Goal: Information Seeking & Learning: Check status

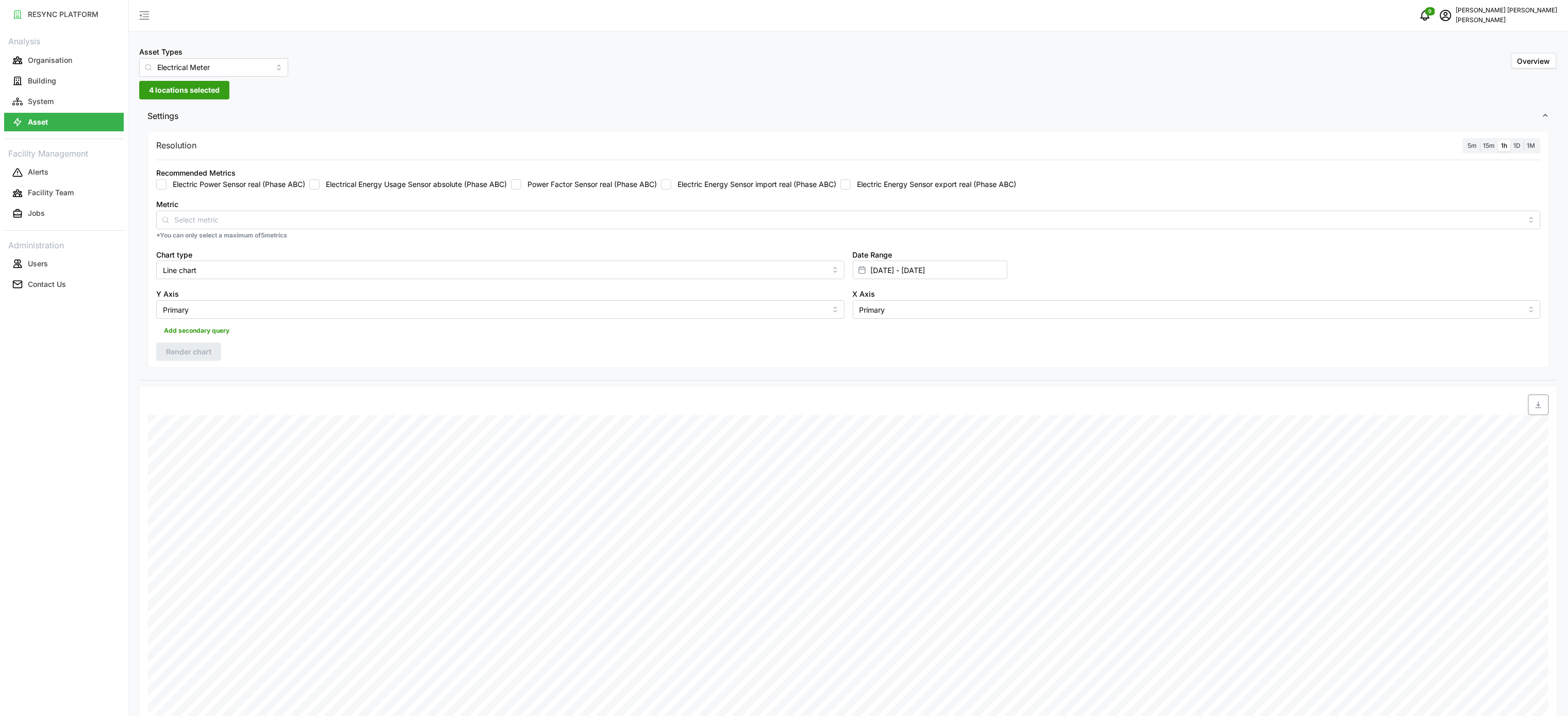
click at [794, 185] on label "Electric Energy Sensor import real (Phase ABC)" at bounding box center [754, 184] width 165 height 10
click at [671, 185] on input "Electric Energy Sensor import real (Phase ABC)" at bounding box center [666, 184] width 10 height 10
checkbox input "true"
click at [909, 271] on input "[DATE] - [DATE]" at bounding box center [930, 269] width 155 height 18
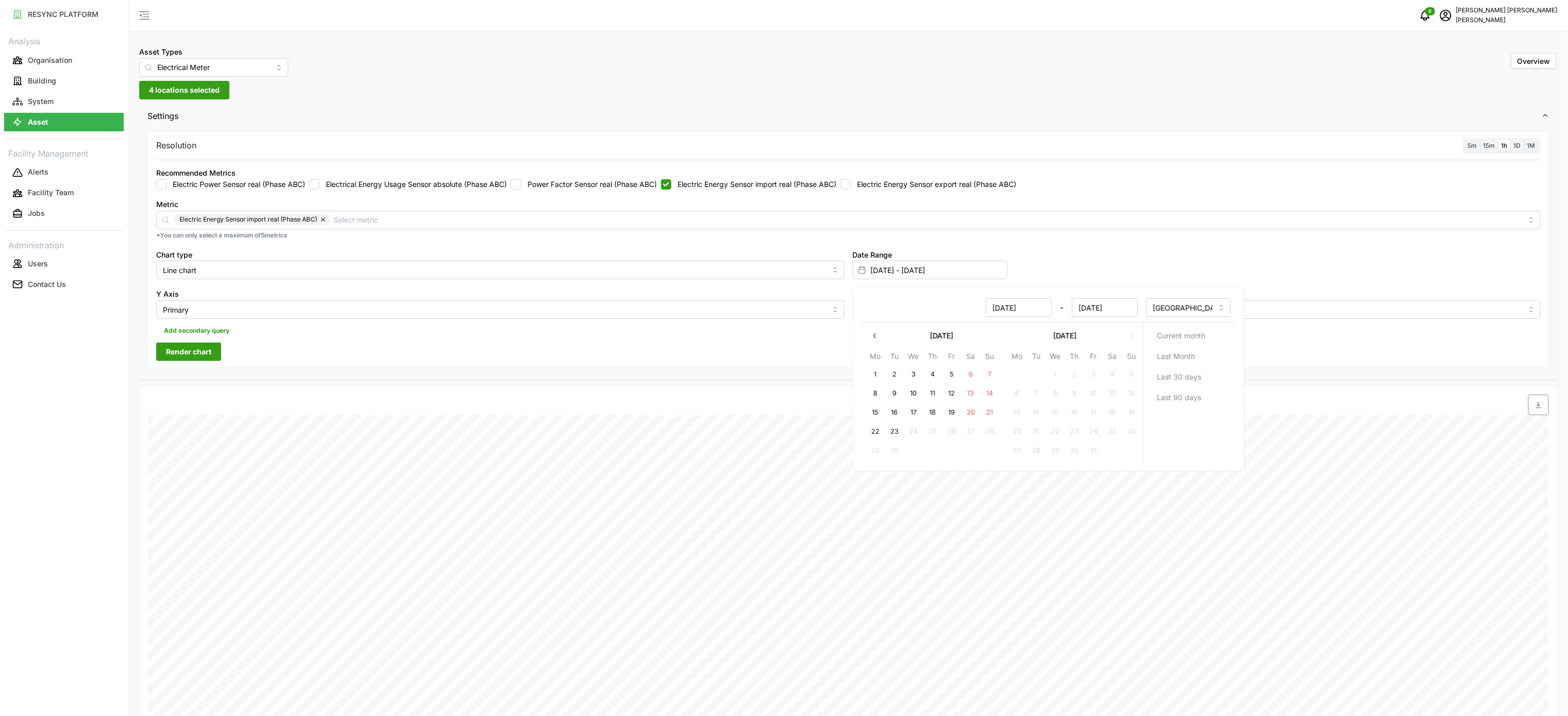
click at [873, 432] on button "22" at bounding box center [875, 432] width 18 height 18
type input "[DATE] - [DATE]"
type input "[DATE]"
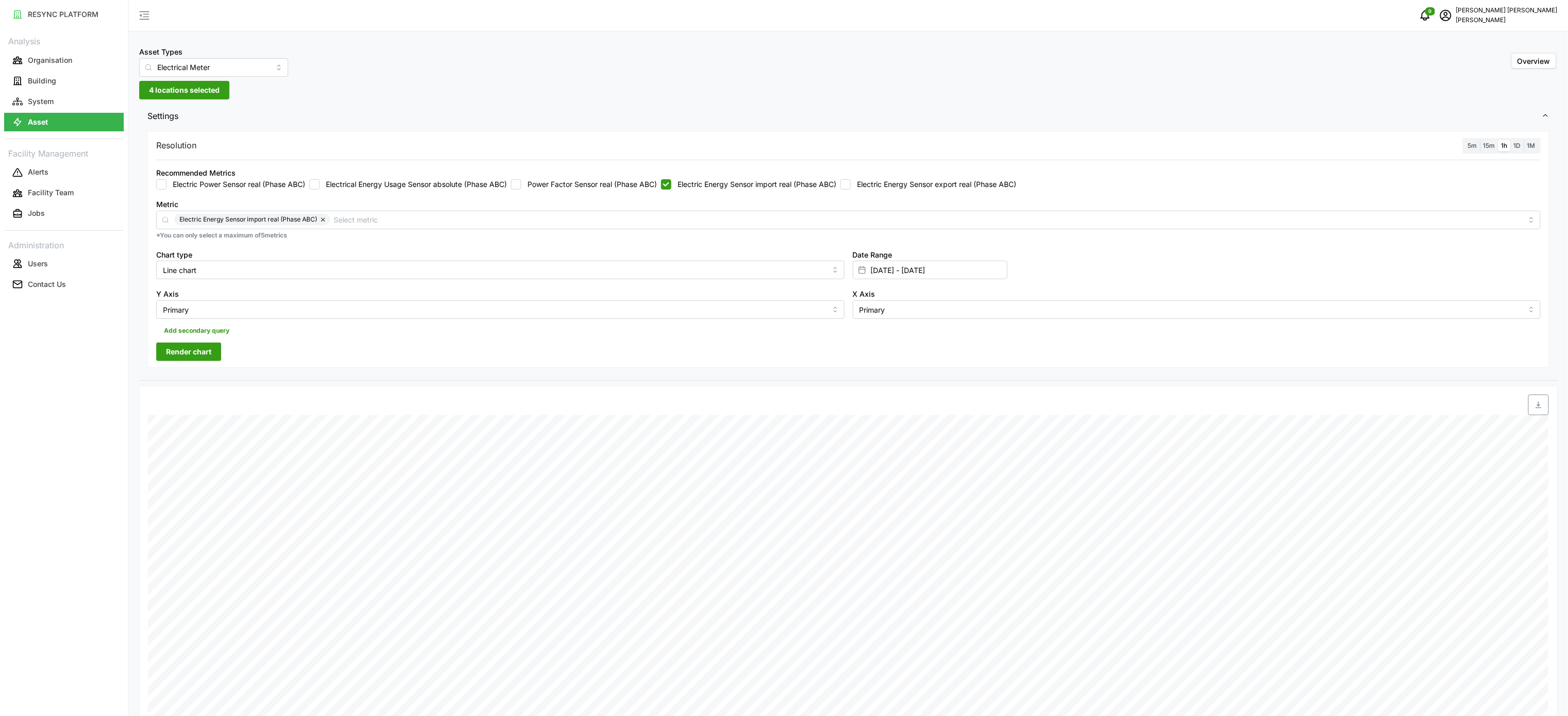
click at [301, 387] on div "Date Time: [DATE] 07:00 MSB Incomer 2: Electric Energy Sensor export real (ABC)…" at bounding box center [848, 711] width 1419 height 651
drag, startPoint x: 205, startPoint y: 350, endPoint x: 413, endPoint y: 336, distance: 208.5
click at [204, 349] on span "Render chart" at bounding box center [188, 352] width 46 height 18
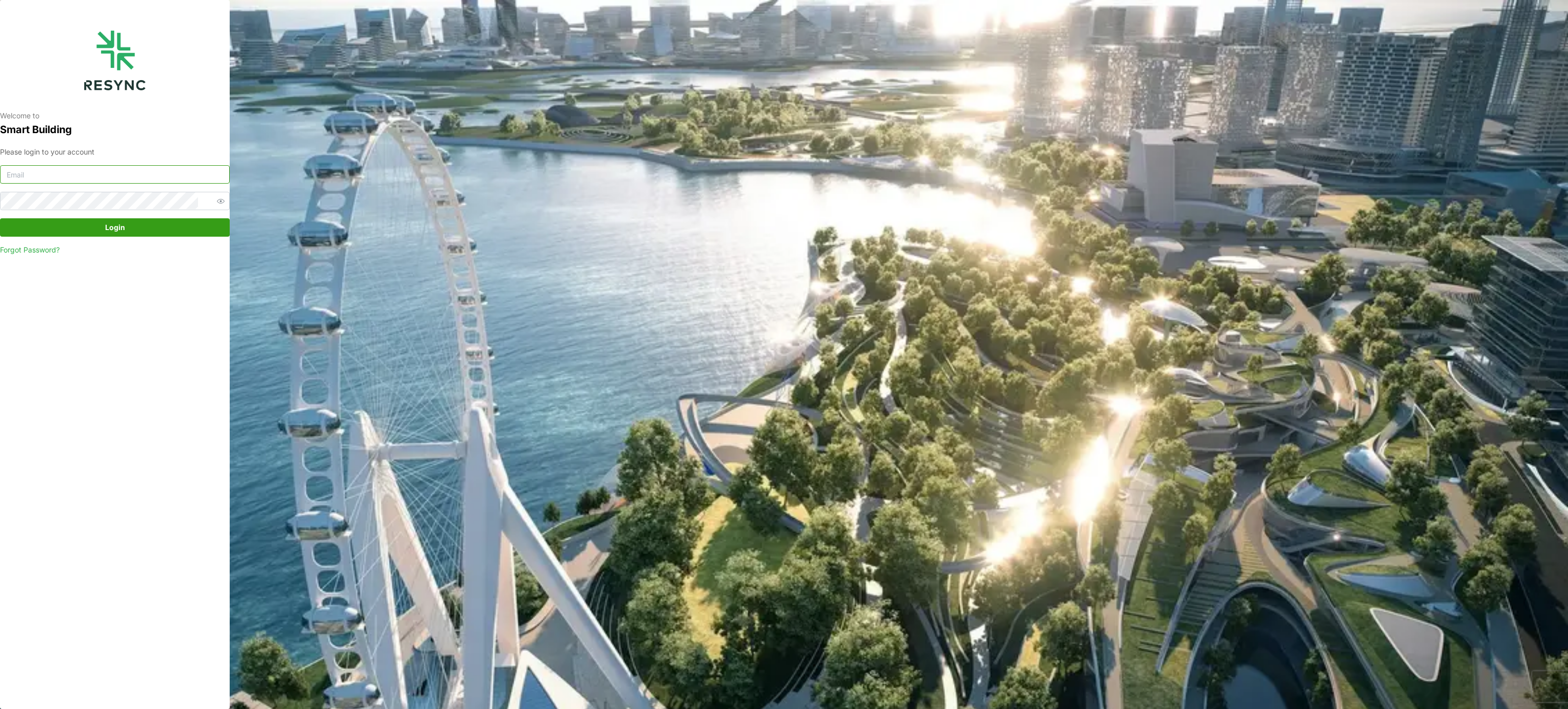
type input "[PERSON_NAME][EMAIL_ADDRESS][PERSON_NAME][DOMAIN_NAME]"
click at [108, 238] on div "Please login to your account [PERSON_NAME][EMAIL_ADDRESS][PERSON_NAME][DOMAIN_N…" at bounding box center [115, 201] width 230 height 109
click at [127, 229] on span "Login" at bounding box center [114, 228] width 210 height 18
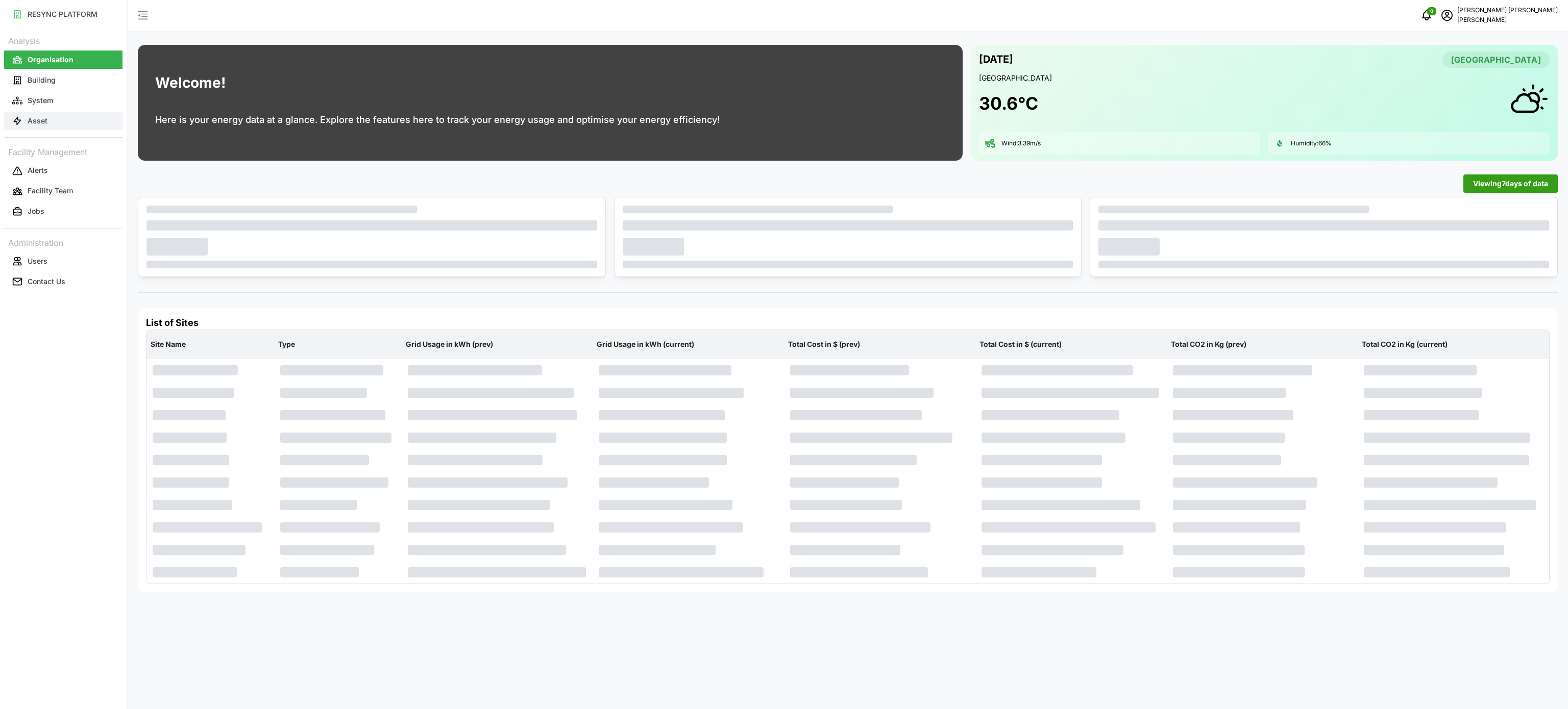
click at [74, 113] on button "Asset" at bounding box center [63, 121] width 118 height 18
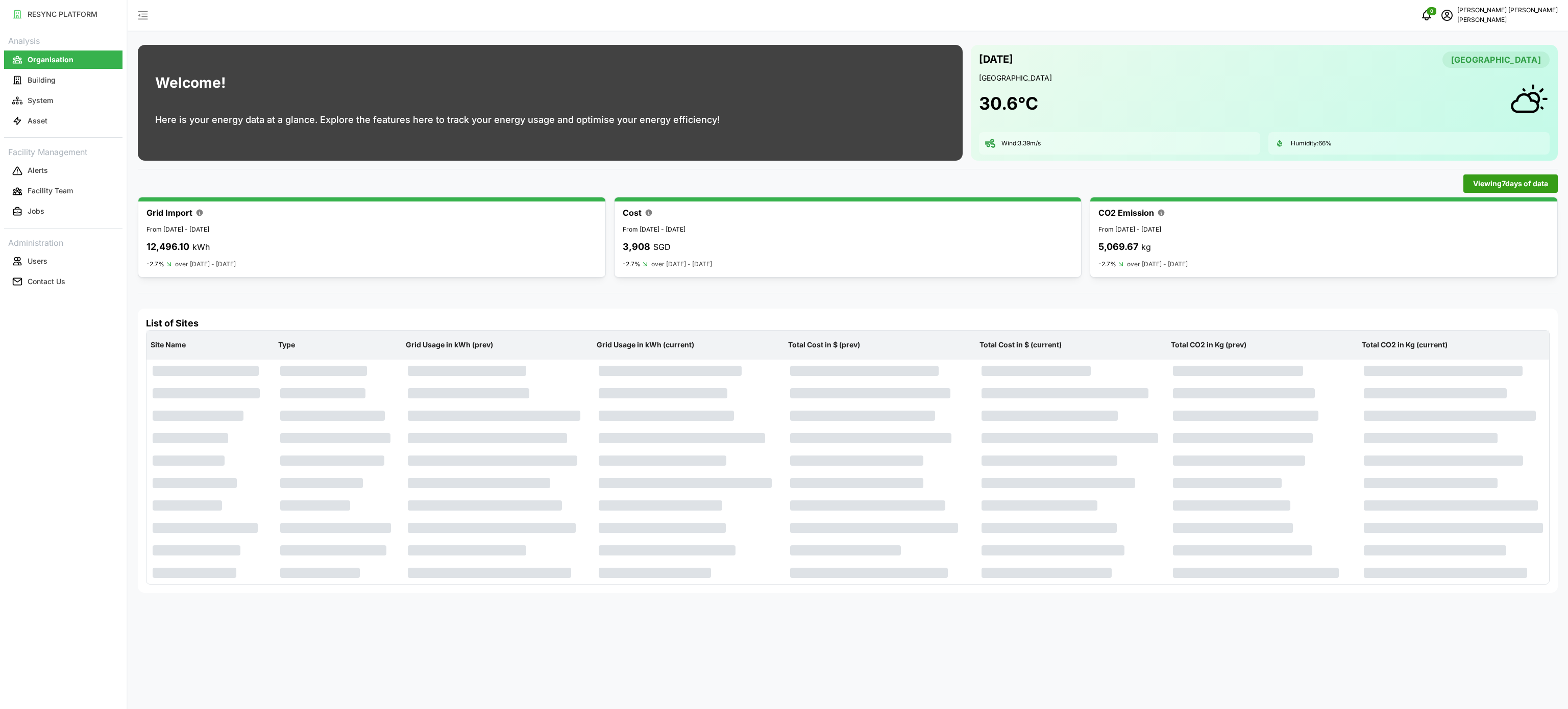
click at [1198, 137] on div "Wind: 3.39 m/s" at bounding box center [1119, 143] width 281 height 22
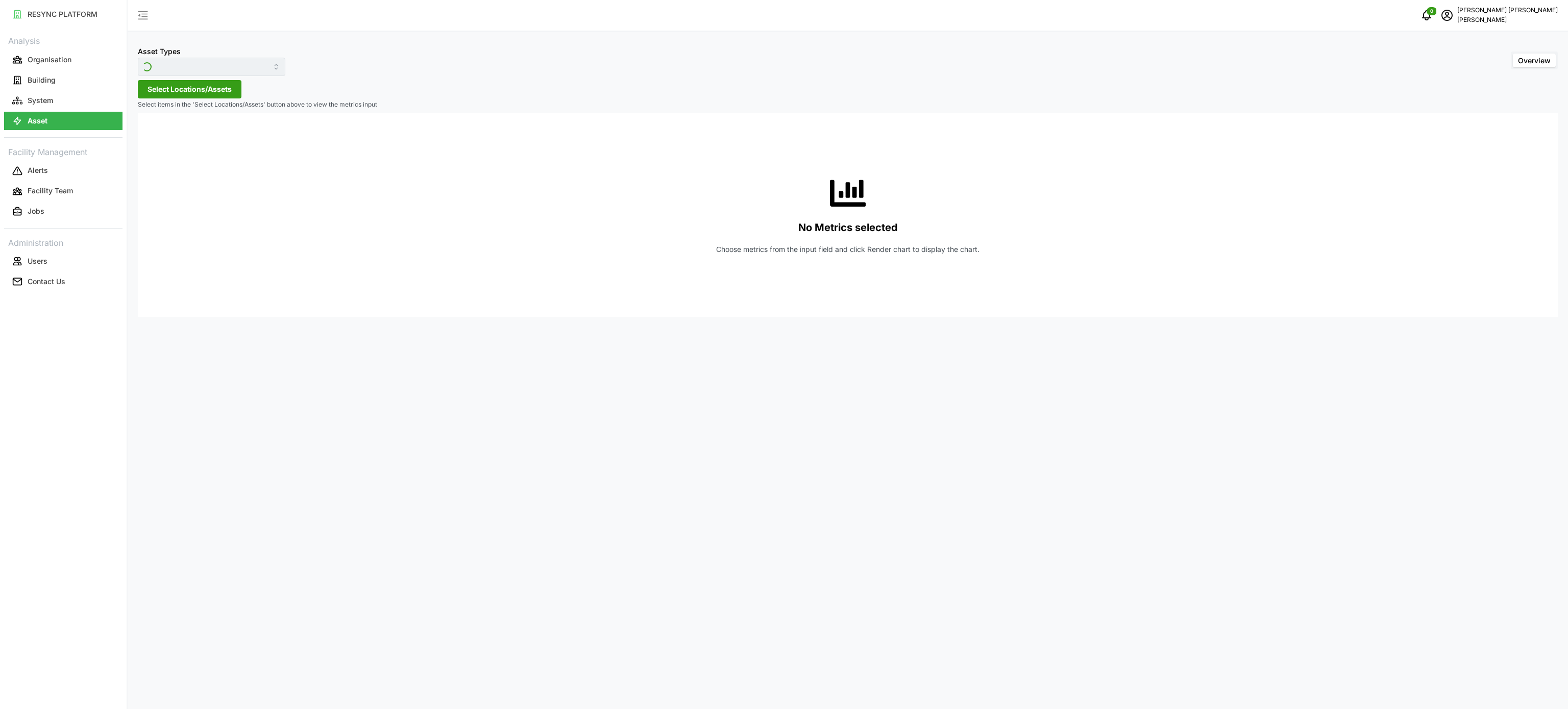
click at [746, 14] on div "0 Murugesan Saravanan Chuan Lim" at bounding box center [847, 16] width 1440 height 32
click at [259, 68] on input "Condensing Unit" at bounding box center [211, 66] width 147 height 18
click at [212, 123] on div "Electrical Meter" at bounding box center [205, 126] width 128 height 18
click at [341, 161] on div "No Metrics selected Choose metrics from the input field and click Render chart …" at bounding box center [847, 215] width 1403 height 204
type input "Electrical Meter"
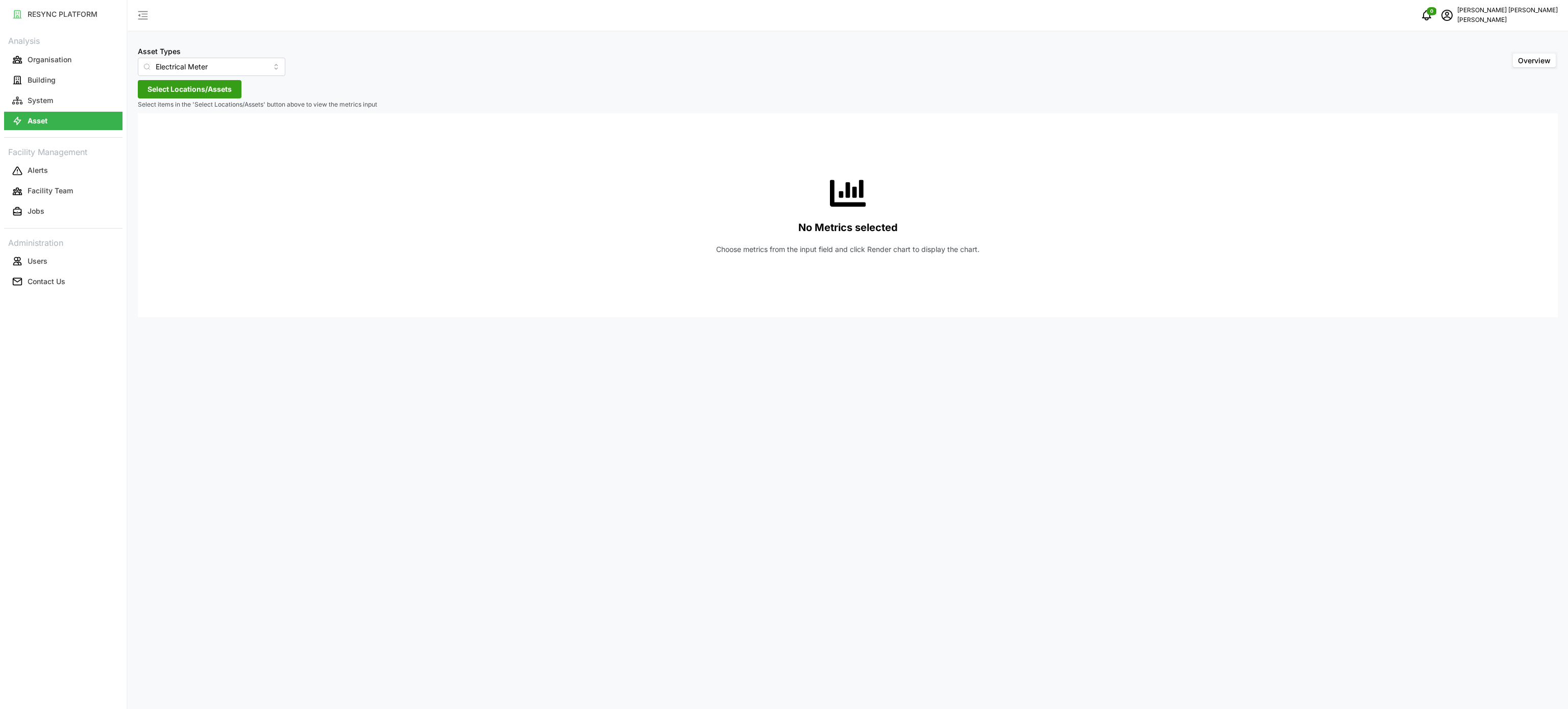
click at [228, 95] on span "Select Locations/Assets" at bounding box center [189, 89] width 84 height 18
click at [147, 138] on div "Chuan Lim" at bounding box center [209, 135] width 125 height 16
click at [151, 134] on icon at bounding box center [151, 135] width 8 height 8
click at [158, 167] on icon at bounding box center [159, 165] width 8 height 8
click at [166, 183] on icon at bounding box center [167, 180] width 8 height 8
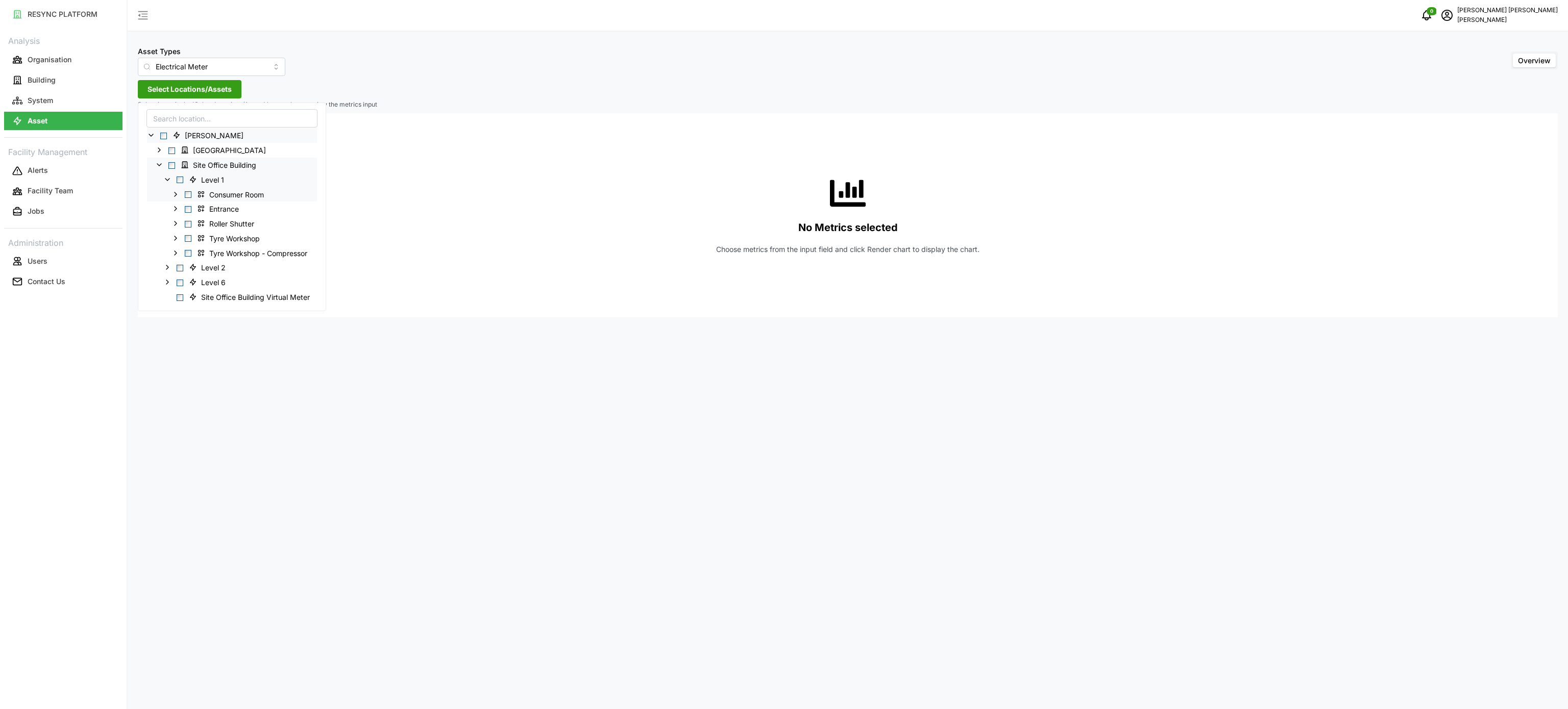
click at [176, 195] on icon at bounding box center [176, 194] width 8 height 8
click at [185, 239] on polyline at bounding box center [184, 238] width 2 height 4
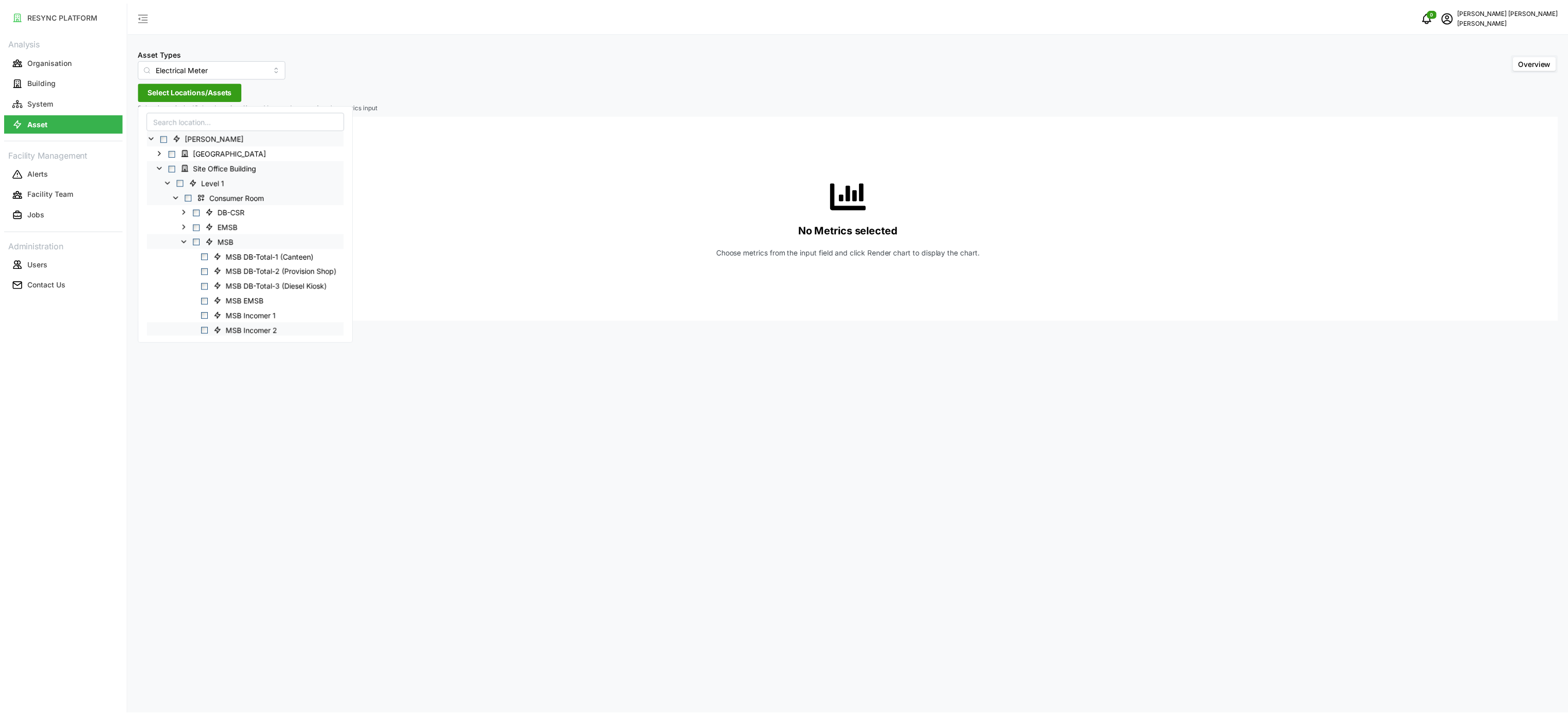
scroll to position [103, 0]
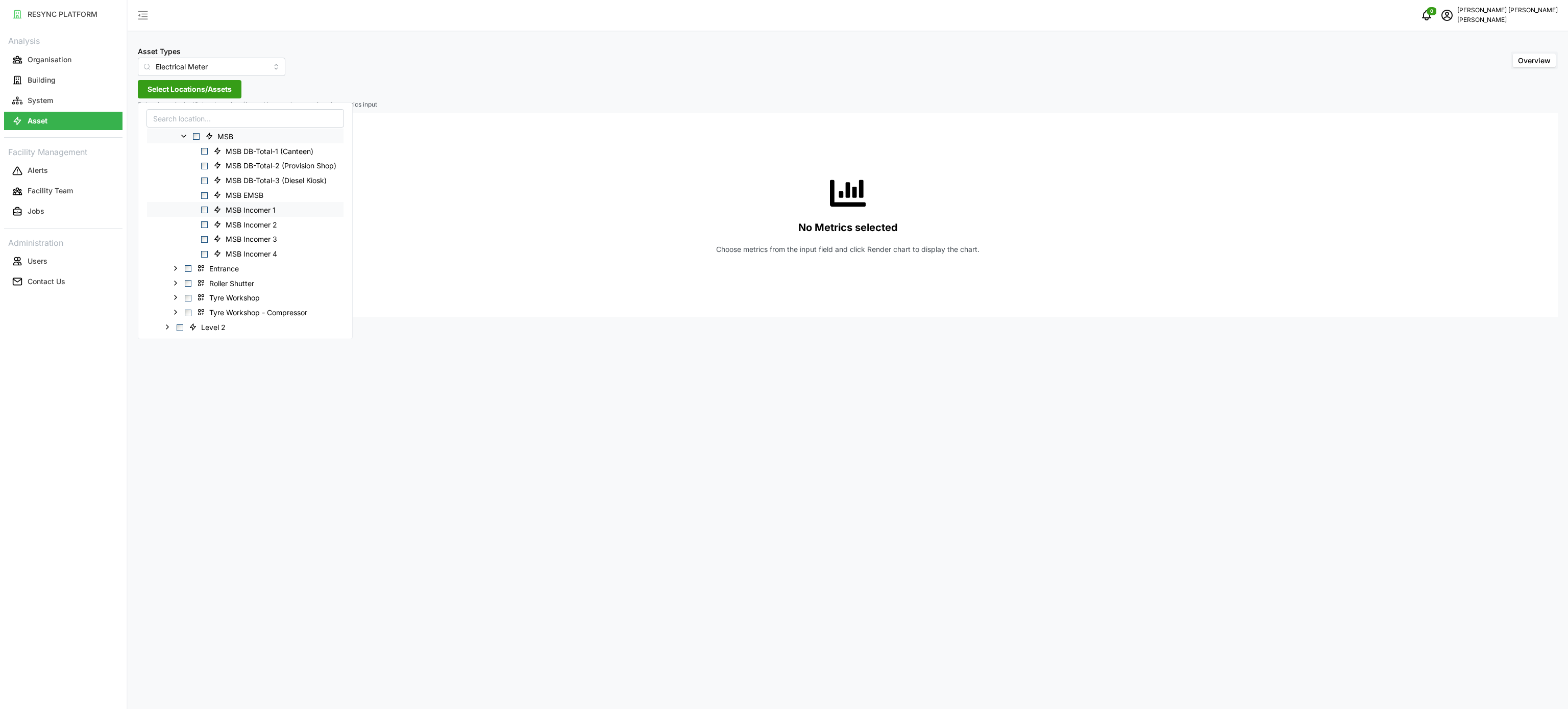
click at [204, 209] on span "Select MSB Incomer 1" at bounding box center [205, 210] width 7 height 7
click at [204, 227] on span "Select MSB Incomer 2" at bounding box center [205, 225] width 7 height 7
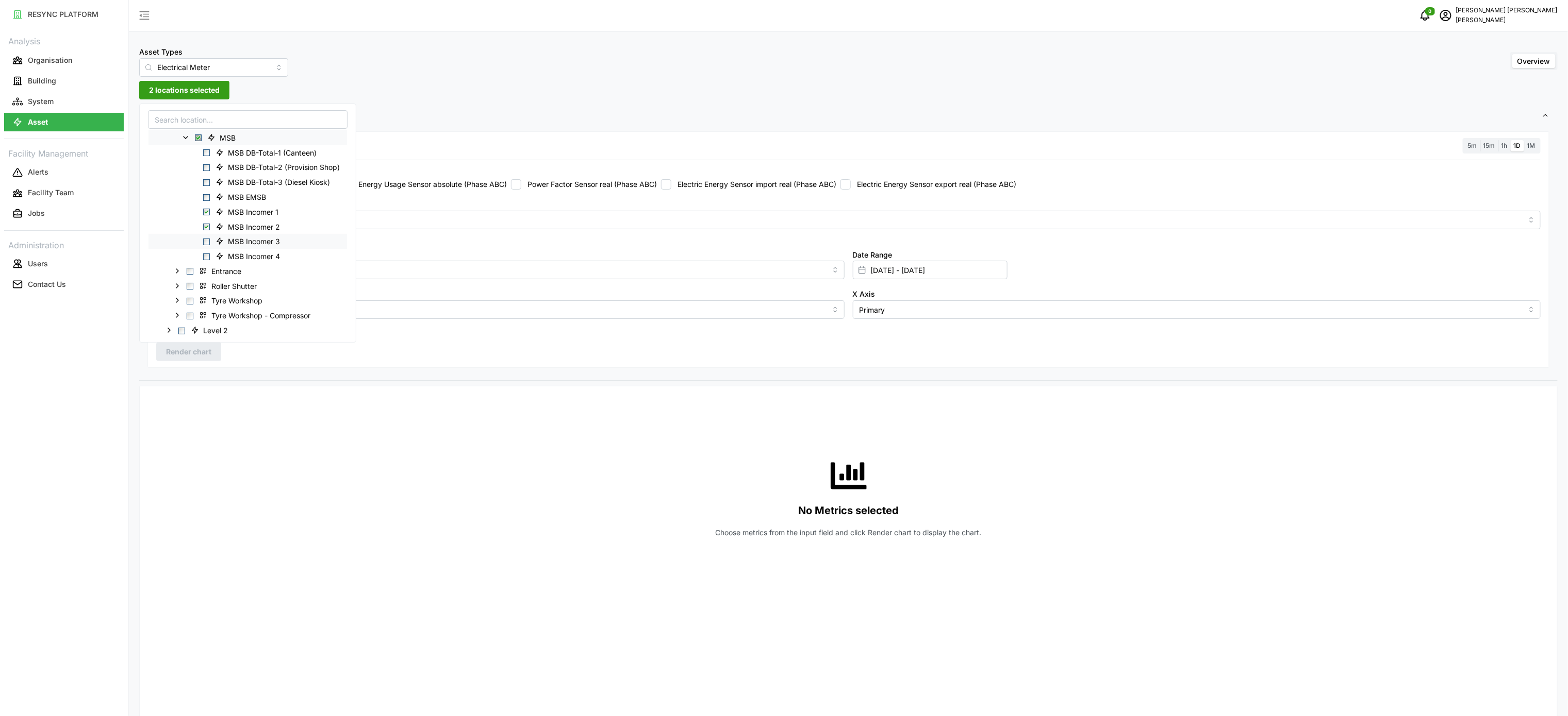
click at [205, 244] on span "Select MSB Incomer 3" at bounding box center [207, 242] width 7 height 7
click at [208, 254] on span "Select MSB Incomer 4" at bounding box center [207, 257] width 7 height 7
click at [360, 471] on div "No Metrics selected Choose metrics from the input field and click Render chart …" at bounding box center [848, 498] width 1384 height 206
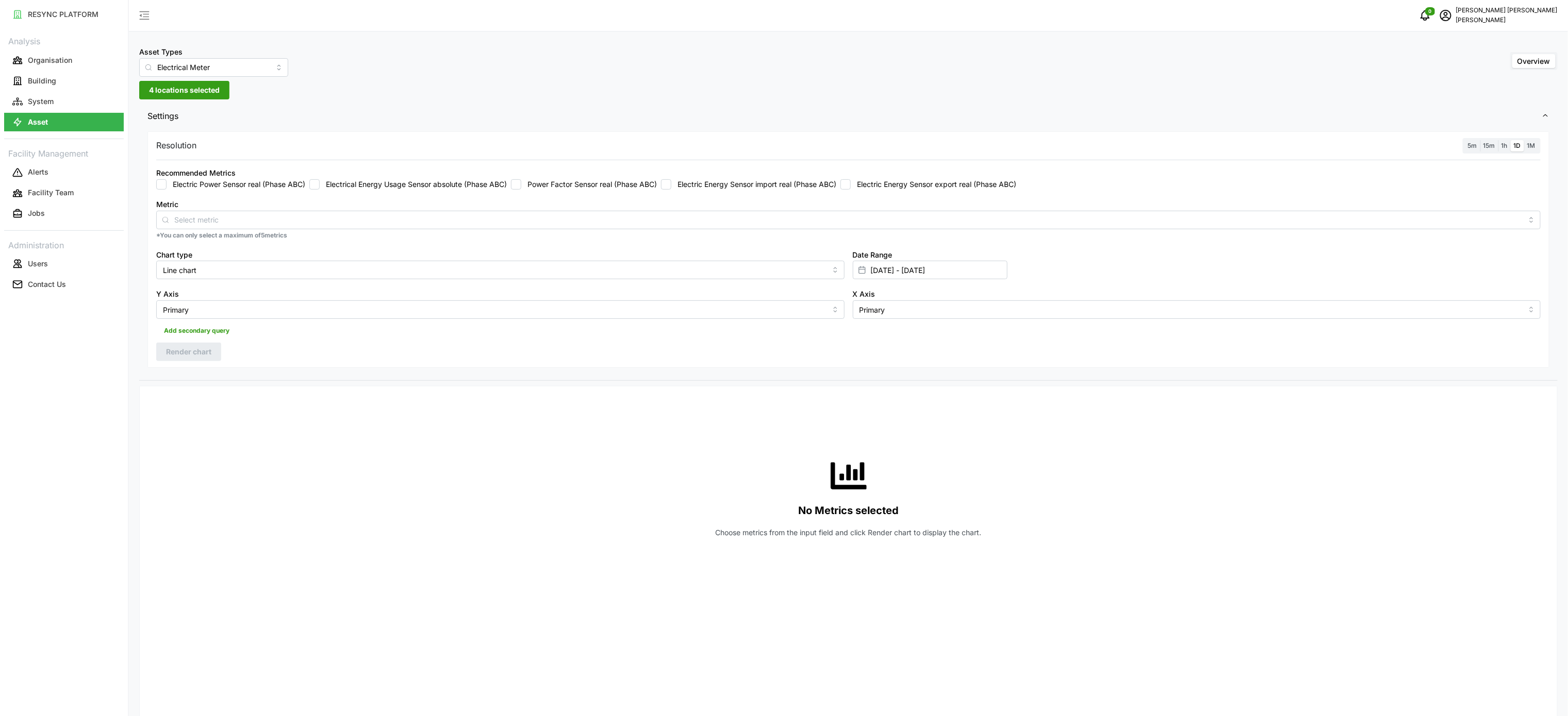
click at [739, 181] on label "Electric Energy Sensor import real (Phase ABC)" at bounding box center [754, 184] width 165 height 10
click at [671, 181] on input "Electric Energy Sensor import real (Phase ABC)" at bounding box center [666, 184] width 10 height 10
click at [204, 351] on span "Render chart" at bounding box center [188, 352] width 46 height 18
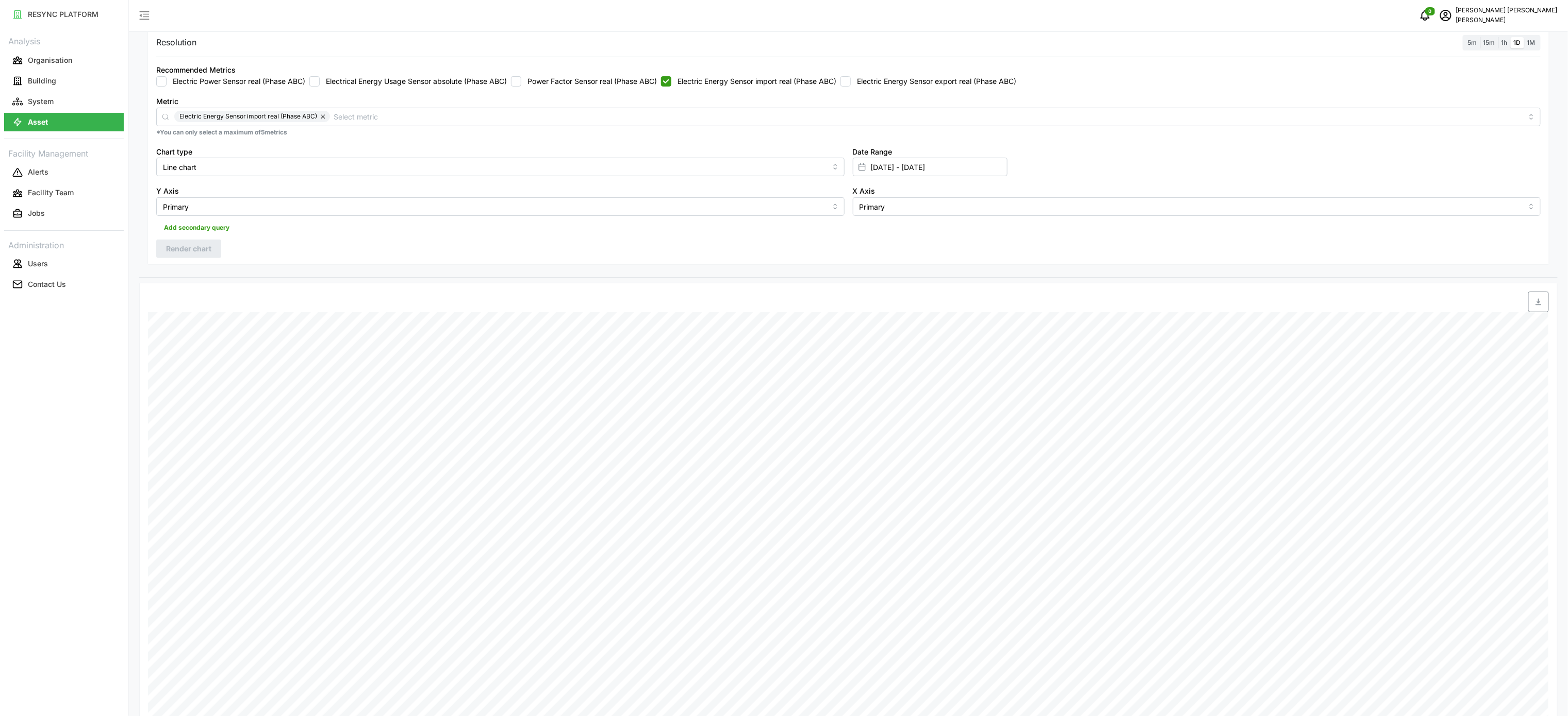
click at [1506, 46] on label "1h" at bounding box center [1505, 42] width 12 height 12
click at [1498, 37] on input "1h" at bounding box center [1498, 37] width 0 height 0
click at [214, 246] on button "Render chart" at bounding box center [188, 248] width 65 height 18
click at [1544, 292] on div at bounding box center [1024, 302] width 1057 height 29
click at [1540, 306] on icon "button" at bounding box center [1539, 302] width 8 height 8
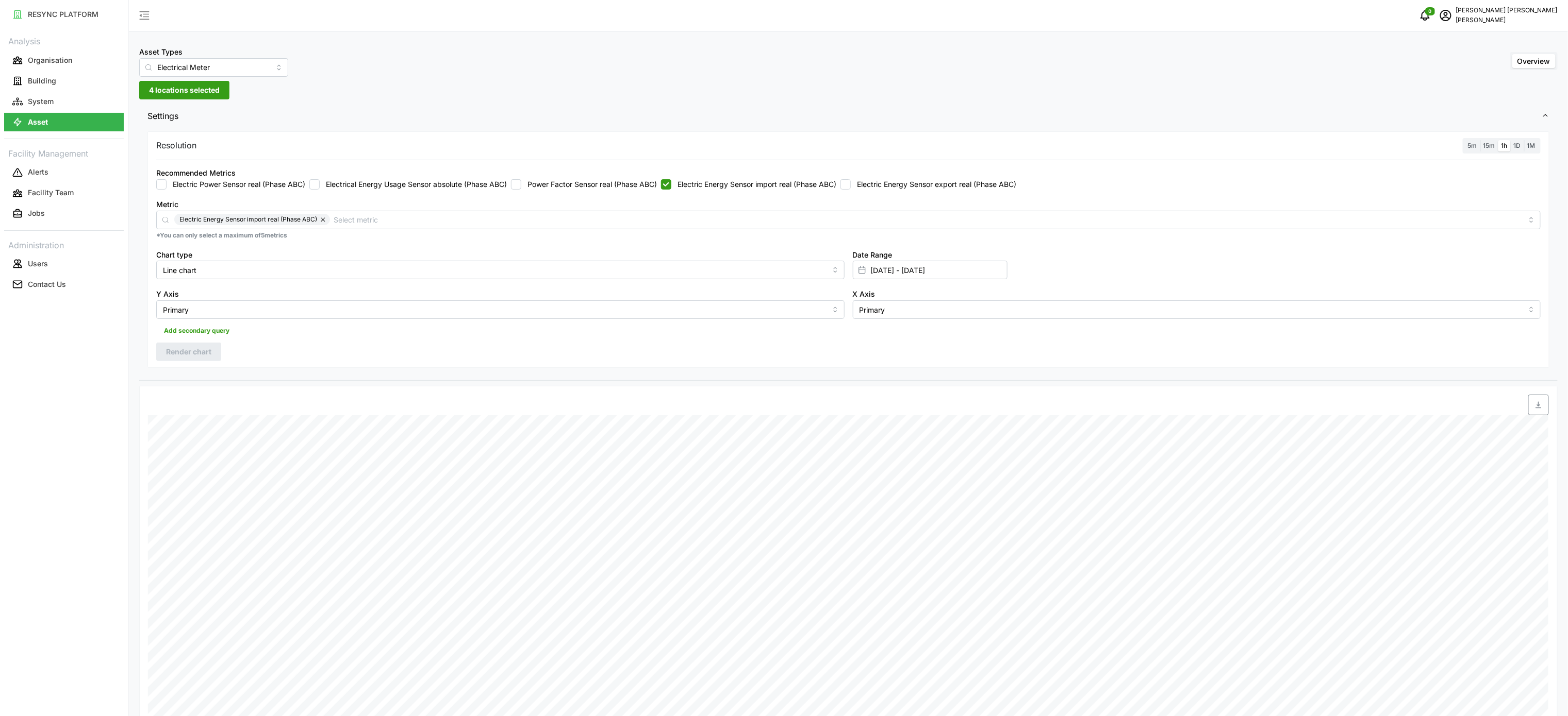
click at [797, 183] on label "Electric Energy Sensor import real (Phase ABC)" at bounding box center [754, 184] width 165 height 10
click at [671, 183] on input "Electric Energy Sensor import real (Phase ABC)" at bounding box center [666, 184] width 10 height 10
checkbox input "false"
click at [885, 188] on label "Electric Energy Sensor export real (Phase ABC)" at bounding box center [933, 184] width 166 height 10
click at [851, 188] on input "Electric Energy Sensor export real (Phase ABC)" at bounding box center [845, 184] width 10 height 10
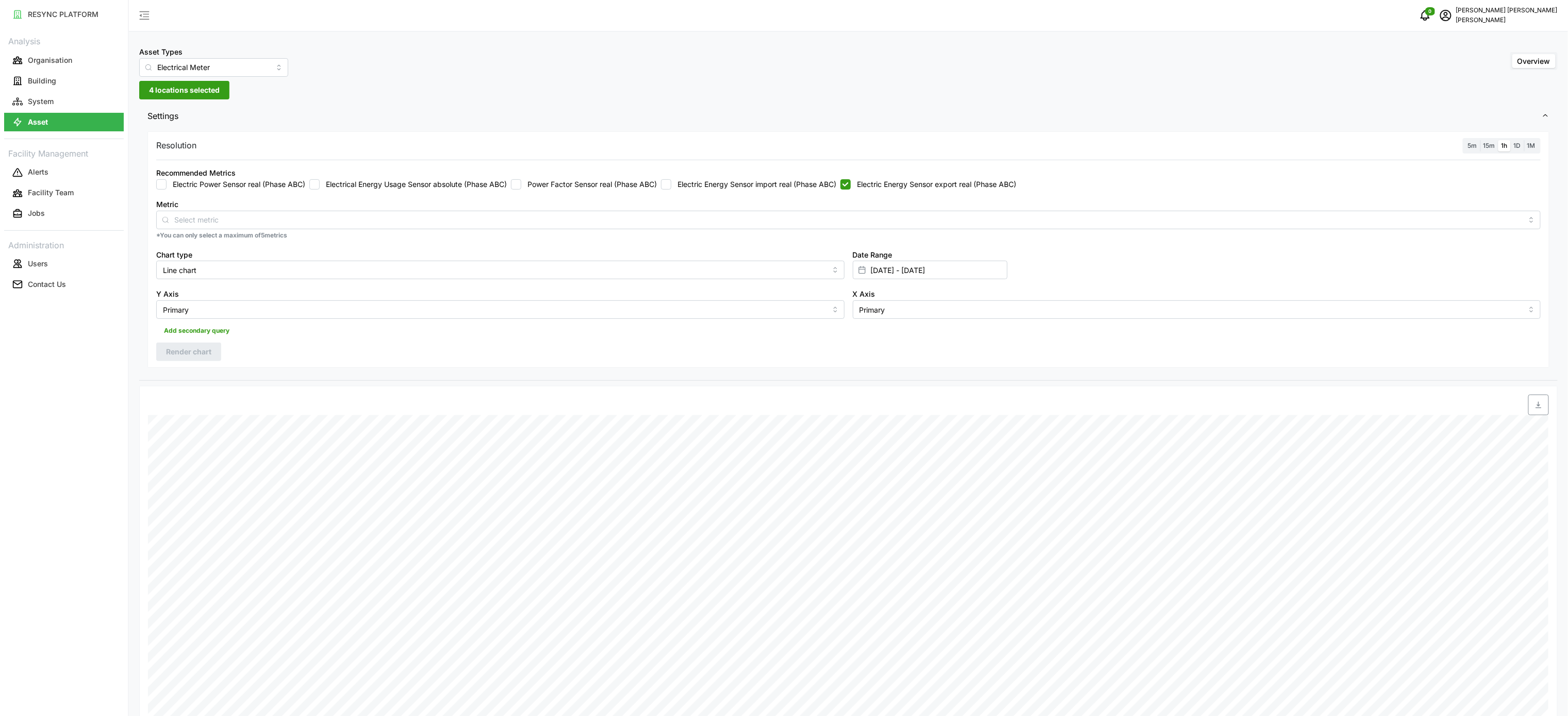
checkbox input "true"
click at [198, 354] on span "Render chart" at bounding box center [188, 352] width 46 height 18
click at [1539, 412] on span "button" at bounding box center [1539, 405] width 20 height 20
click at [1281, 347] on div "Resolution 5m 15m 1h 1D 1M Recommended Metrics Electric Power Sensor real (Phas…" at bounding box center [848, 250] width 1402 height 237
click at [1089, 201] on div "Metric Electric Energy Sensor export real (Phase ABC)" at bounding box center [848, 213] width 1384 height 31
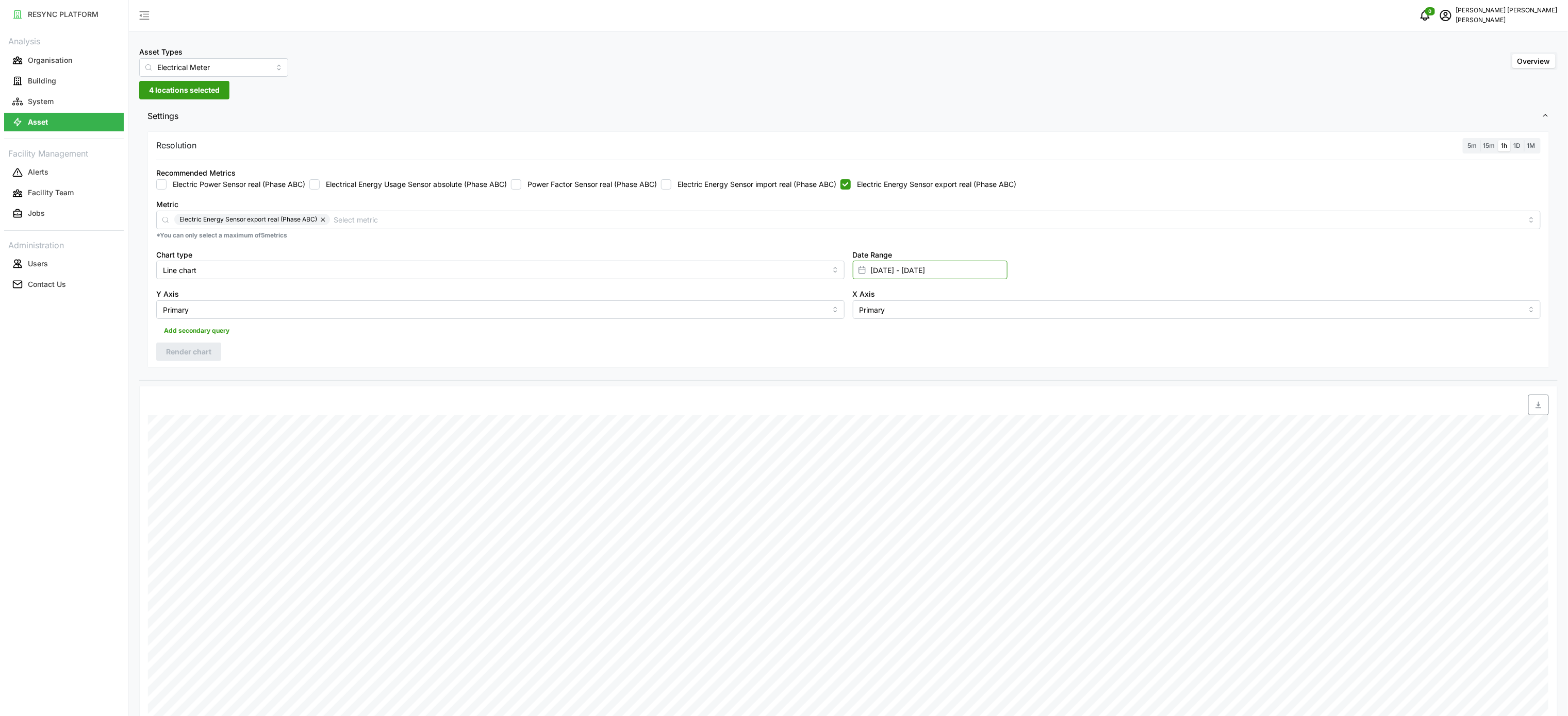
click at [933, 271] on input "[DATE] - [DATE]" at bounding box center [930, 269] width 155 height 18
click at [932, 271] on input "[DATE] - [DATE]" at bounding box center [930, 269] width 155 height 18
drag, startPoint x: 784, startPoint y: 284, endPoint x: 839, endPoint y: 294, distance: 55.9
click at [783, 285] on div "Y Axis Primary" at bounding box center [500, 303] width 697 height 40
